Goal: Book appointment/travel/reservation

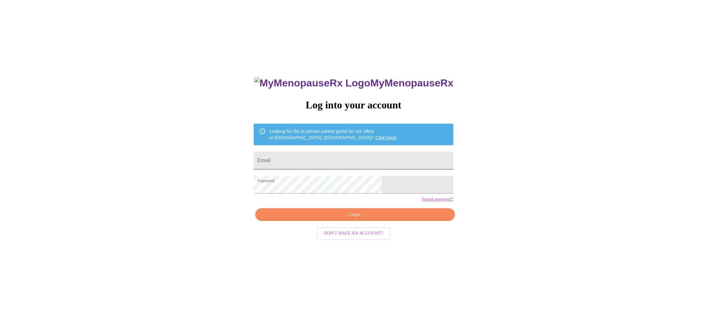
click at [354, 160] on input "Email" at bounding box center [354, 161] width 200 height 18
type input "khpavlis@gmail.com"
click at [351, 219] on span "Login" at bounding box center [355, 215] width 185 height 8
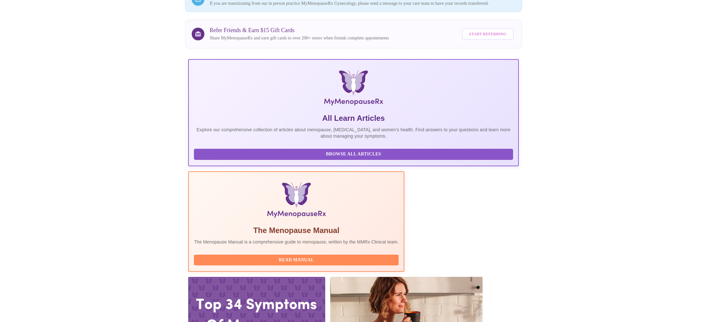
scroll to position [64, 0]
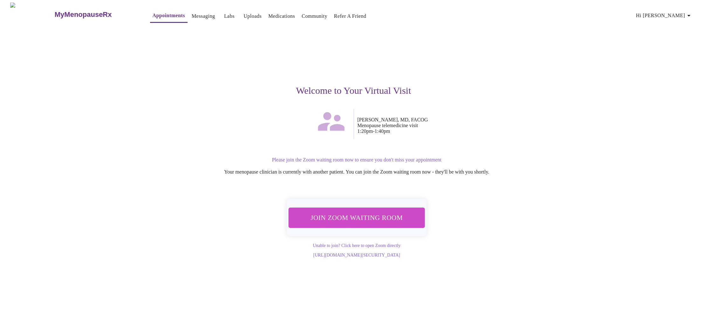
click at [407, 216] on span "Join Zoom Waiting Room" at bounding box center [357, 218] width 120 height 12
